Goal: Information Seeking & Learning: Learn about a topic

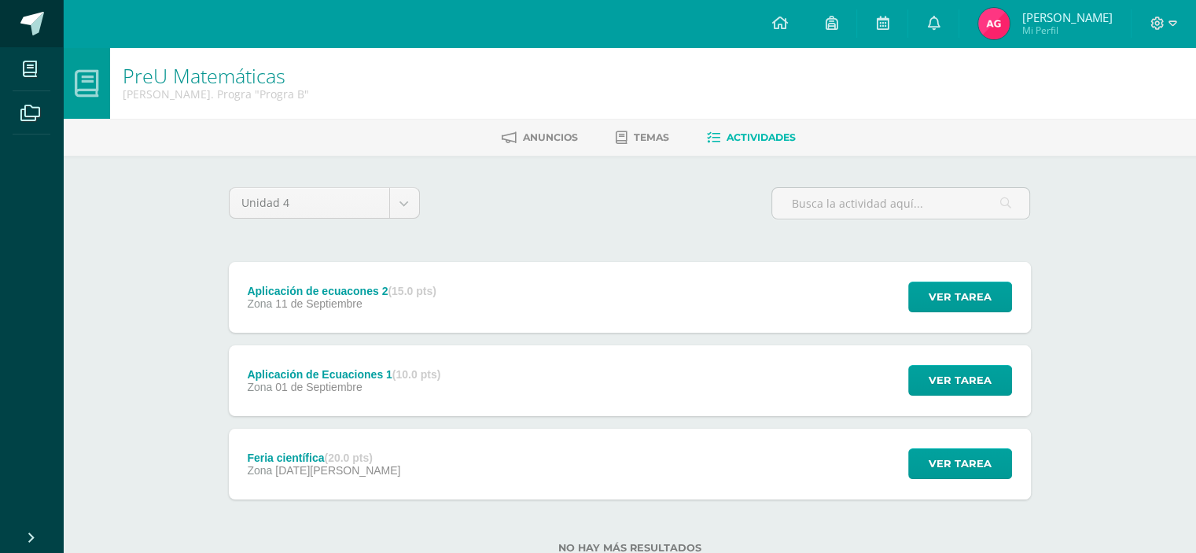
click at [16, 1] on link at bounding box center [31, 23] width 63 height 47
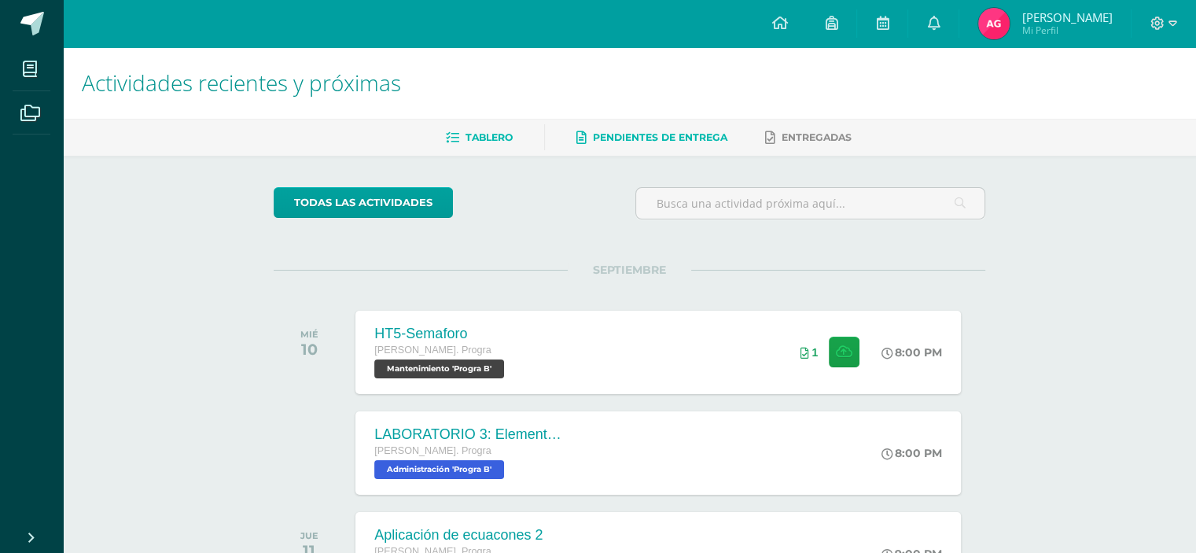
scroll to position [157, 0]
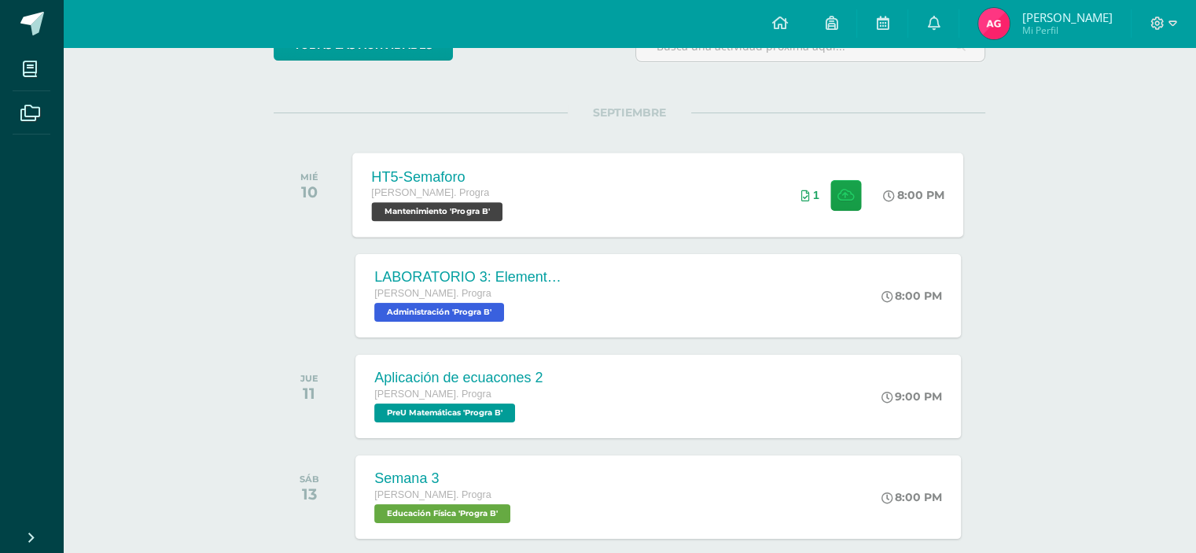
click at [826, 175] on div "1" at bounding box center [831, 194] width 98 height 84
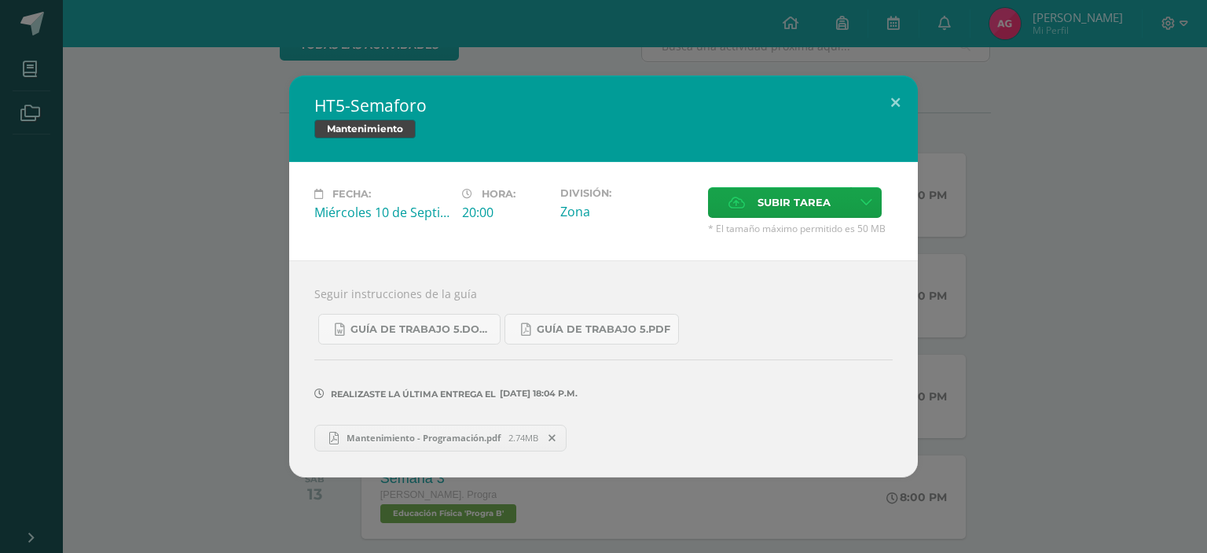
click at [421, 432] on span "Mantenimiento - Programación.pdf" at bounding box center [424, 438] width 170 height 12
click at [304, 141] on div "HT5-Semaforo Mantenimiento" at bounding box center [603, 118] width 629 height 86
click at [277, 140] on div "HT5-Semaforo Mantenimiento Fecha: Miércoles 10 de Septiembre Hora: 20:00 Divisi…" at bounding box center [603, 275] width 1195 height 401
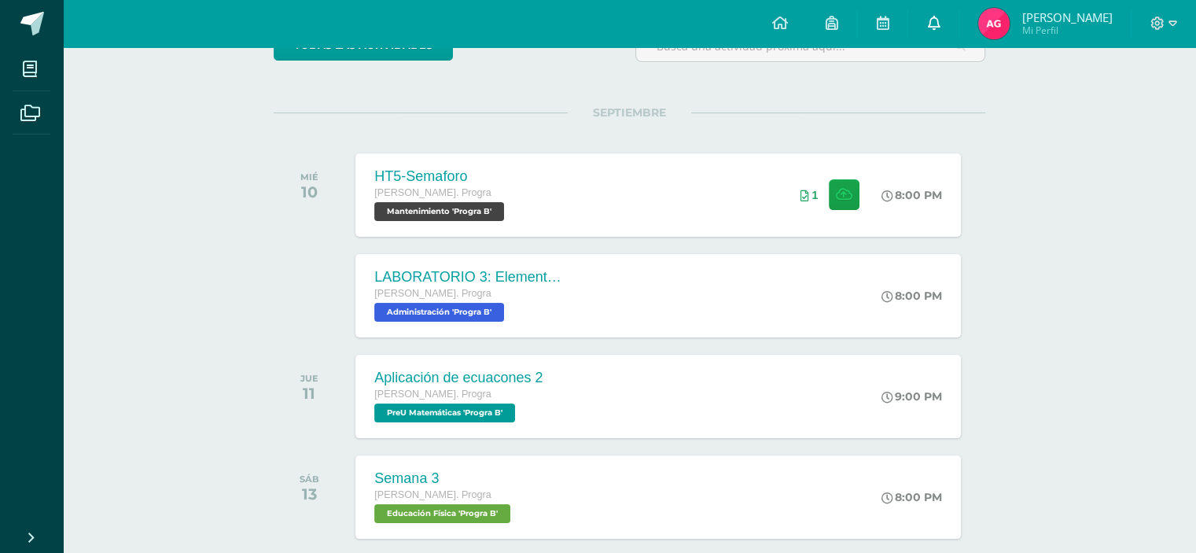
click at [947, 27] on link at bounding box center [933, 23] width 50 height 47
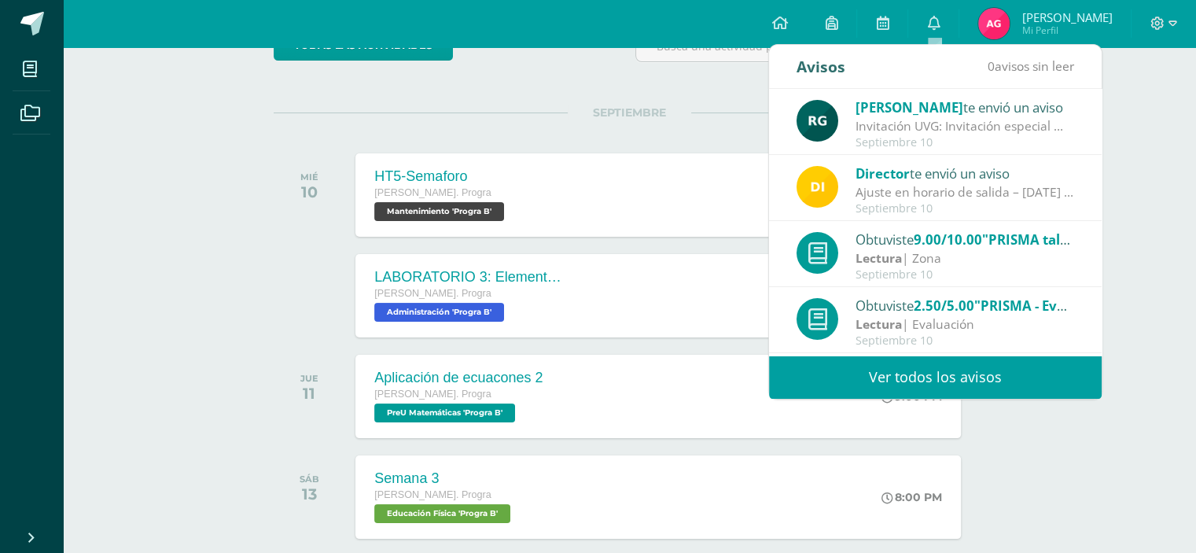
click at [935, 111] on span "[PERSON_NAME]" at bounding box center [909, 107] width 108 height 18
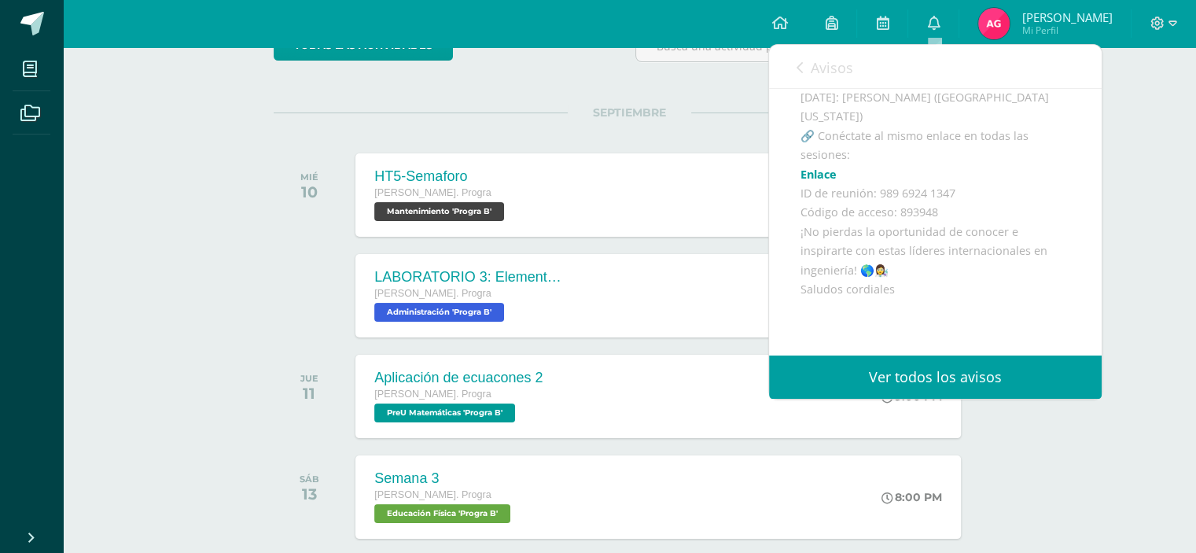
scroll to position [314, 0]
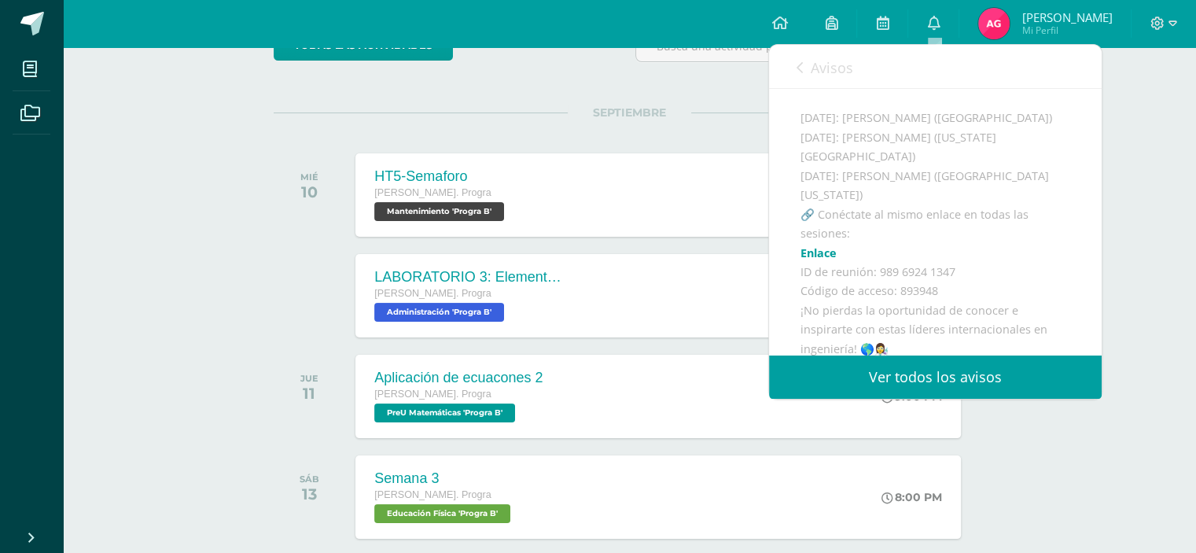
drag, startPoint x: 799, startPoint y: 141, endPoint x: 1029, endPoint y: 230, distance: 247.1
click at [1029, 230] on div "Rosana Gómez te envió un aviso: Invitación UVG Septiembre 10 Quinto Bach. Progr…" at bounding box center [935, 141] width 332 height 735
click at [908, 241] on div "Invitación especial ✨ El programa Mujeres en Ingeniería – Virtual de la Univers…" at bounding box center [935, 205] width 270 height 578
click at [804, 274] on div "Invitación especial ✨ El programa Mujeres en Ingeniería – Virtual de la Univers…" at bounding box center [935, 205] width 270 height 578
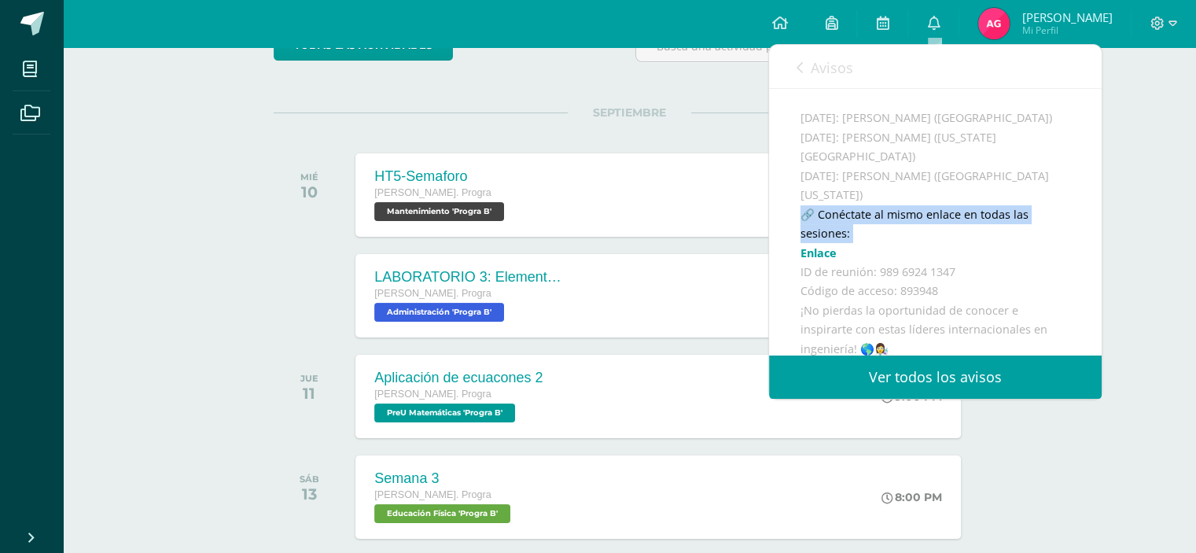
click at [804, 274] on div "Invitación especial ✨ El programa Mujeres en Ingeniería – Virtual de la Univers…" at bounding box center [935, 205] width 270 height 578
